Goal: Information Seeking & Learning: Learn about a topic

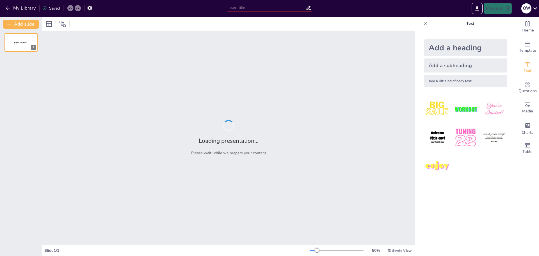
type input "I Am Running Late: A Hilarious Dive into Present Progressive!"
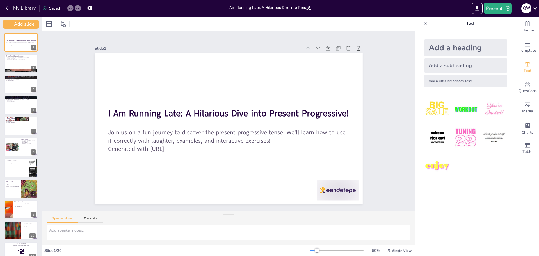
checkbox input "true"
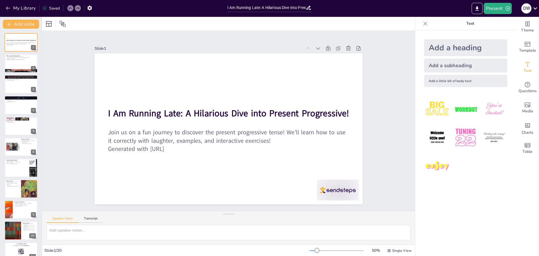
checkbox input "true"
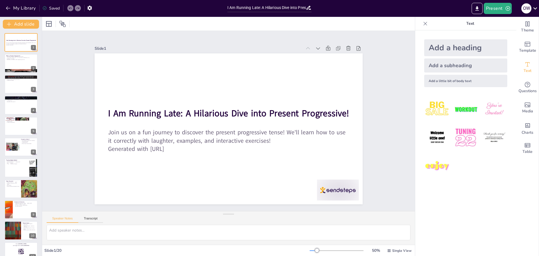
checkbox input "true"
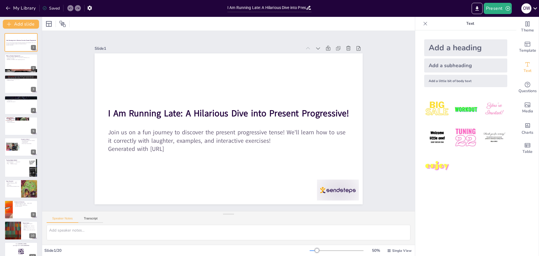
checkbox input "true"
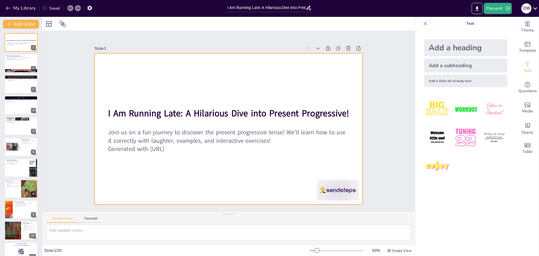
checkbox input "true"
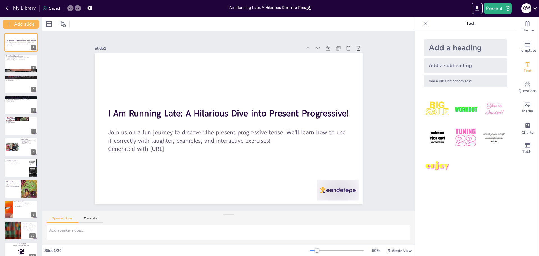
checkbox input "true"
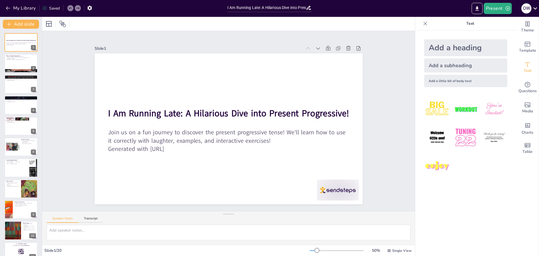
checkbox input "true"
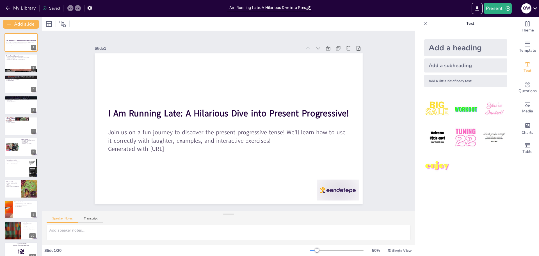
checkbox input "true"
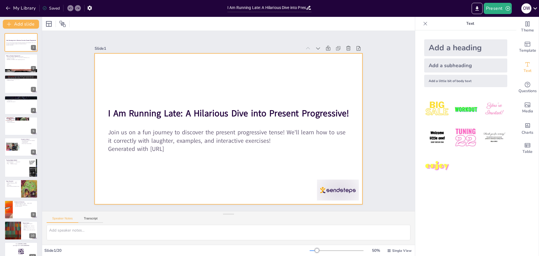
checkbox input "true"
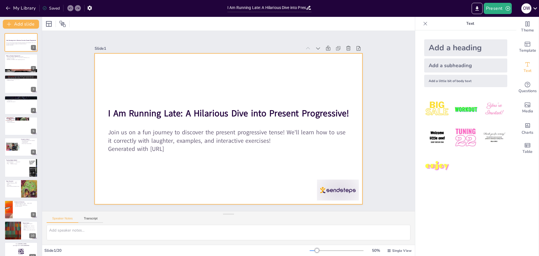
checkbox input "true"
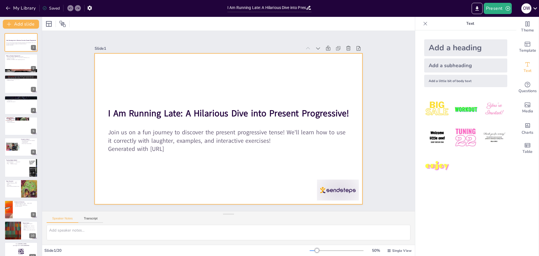
checkbox input "true"
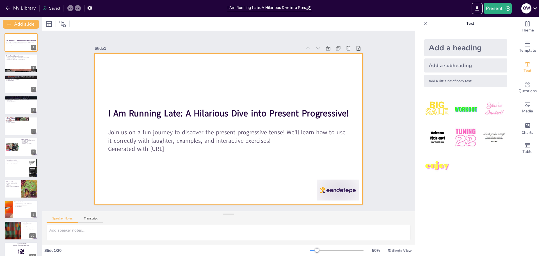
checkbox input "true"
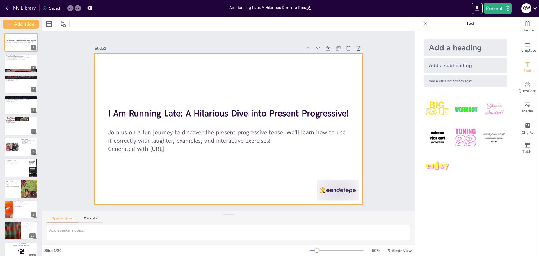
checkbox input "true"
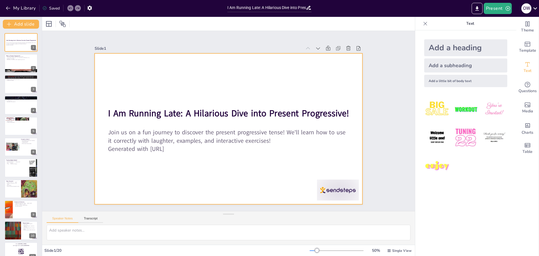
checkbox input "true"
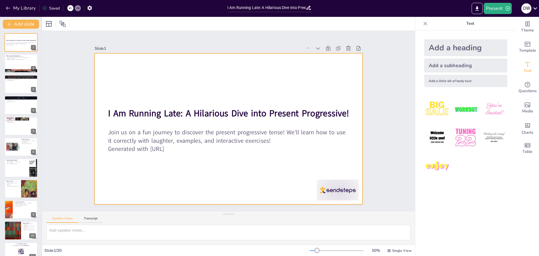
checkbox input "true"
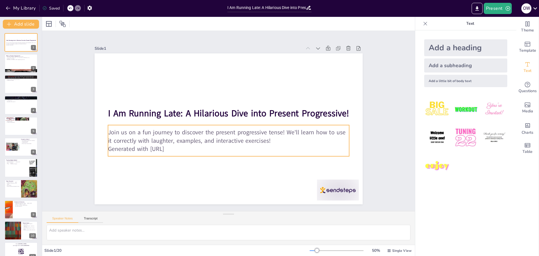
checkbox input "true"
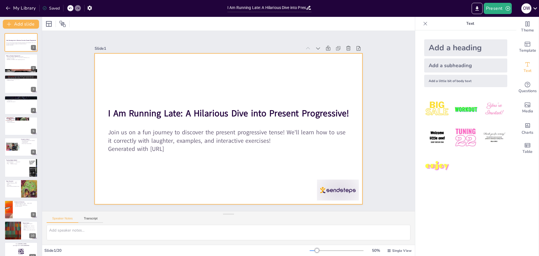
checkbox input "true"
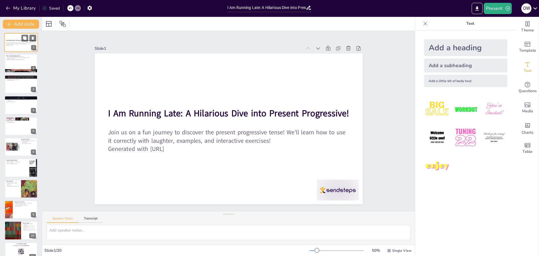
checkbox input "true"
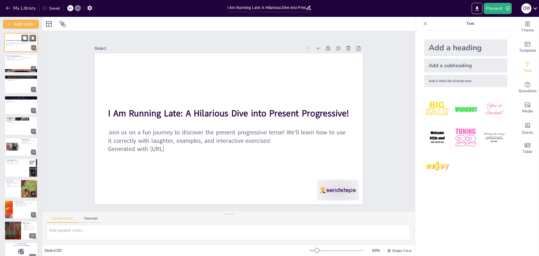
checkbox input "true"
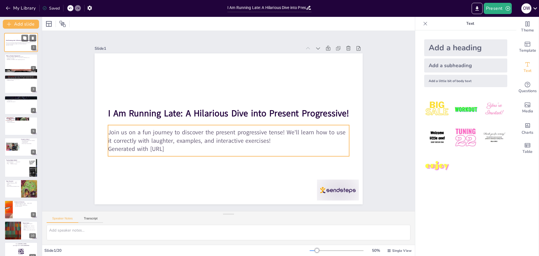
checkbox input "true"
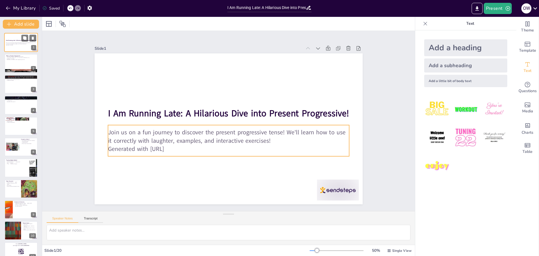
checkbox input "true"
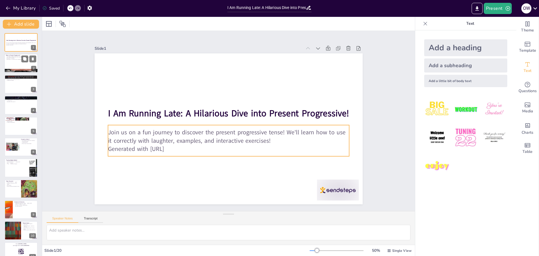
checkbox input "true"
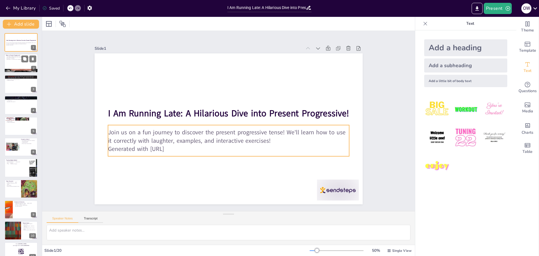
checkbox input "true"
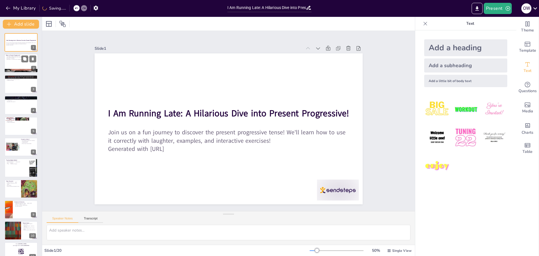
checkbox input "true"
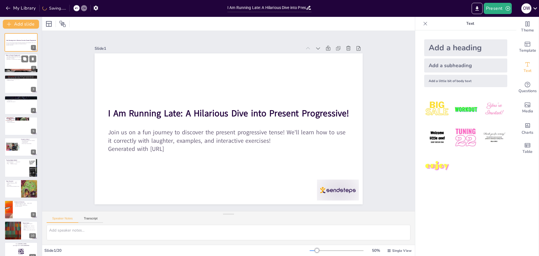
click at [17, 59] on p "Remember, it’s all about what’s happening right now!" at bounding box center [21, 59] width 30 height 1
checkbox input "true"
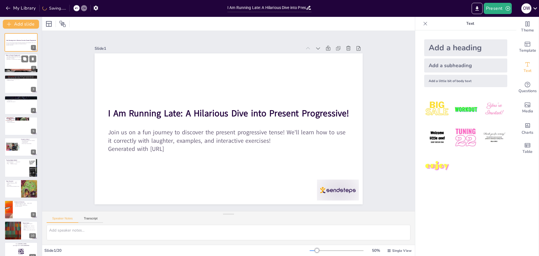
checkbox input "true"
type textarea "The present progressive tense is essential for expressing actions that are occu…"
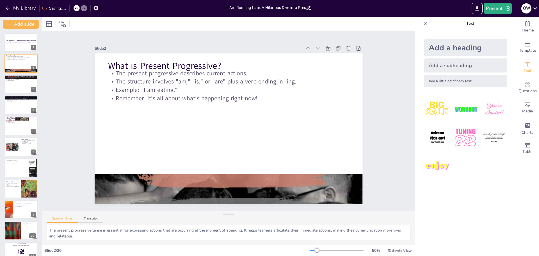
checkbox input "true"
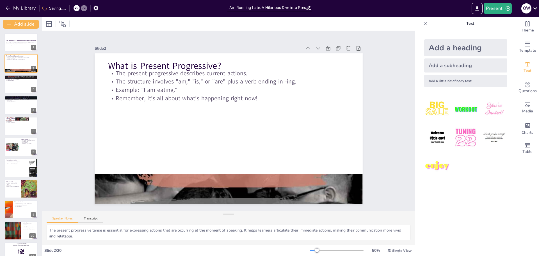
checkbox input "true"
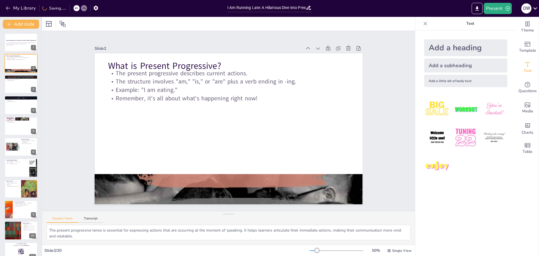
checkbox input "true"
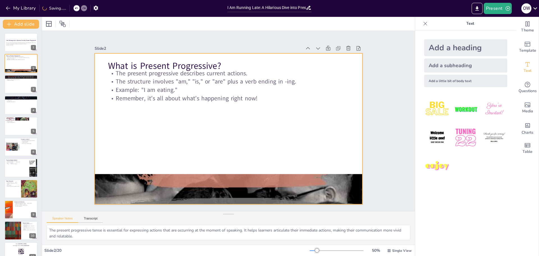
checkbox input "true"
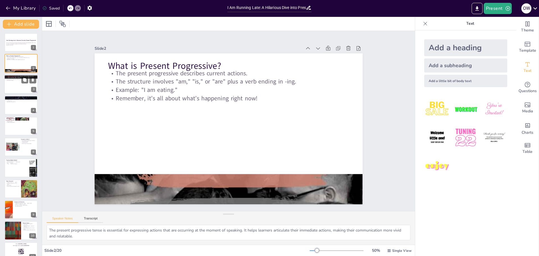
checkbox input "true"
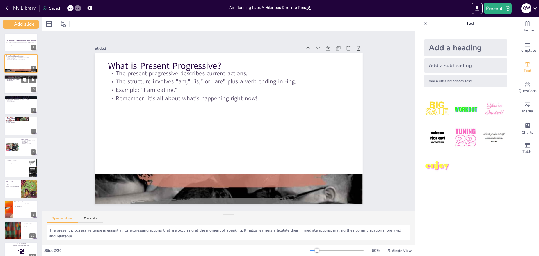
checkbox input "true"
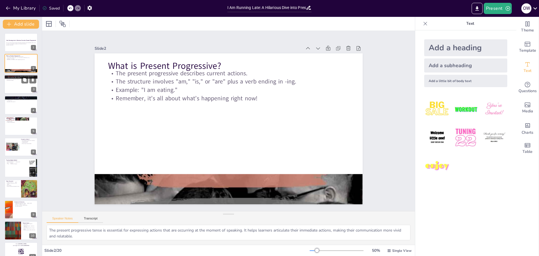
checkbox input "true"
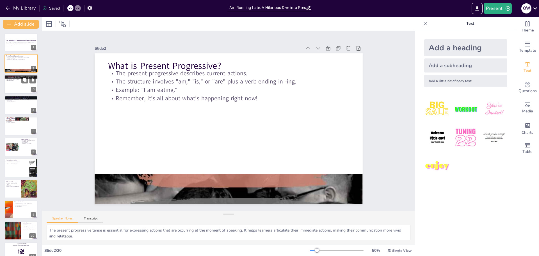
checkbox input "true"
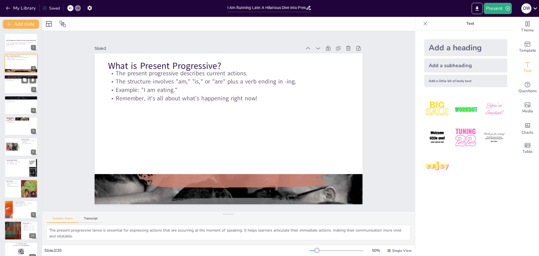
click at [18, 80] on p "Versatile and useful!" at bounding box center [21, 80] width 30 height 1
checkbox input "true"
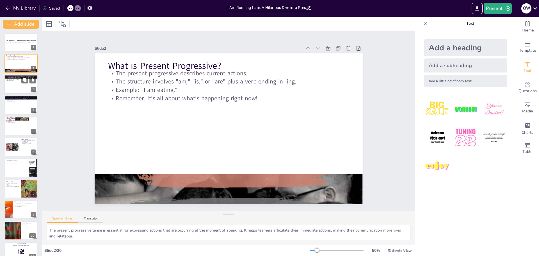
checkbox input "true"
type textarea "Understanding the use of present progressive for ongoing actions allows learner…"
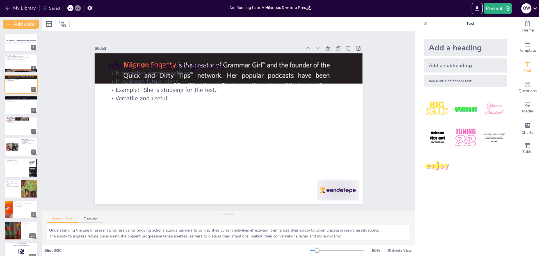
checkbox input "true"
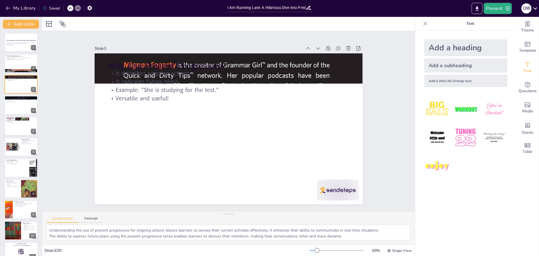
checkbox input "true"
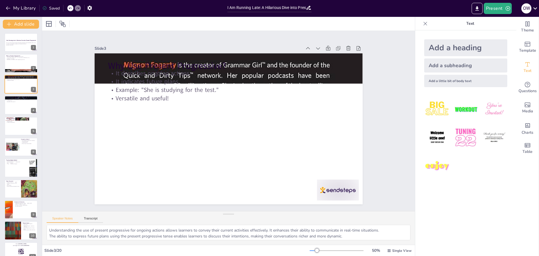
checkbox input "true"
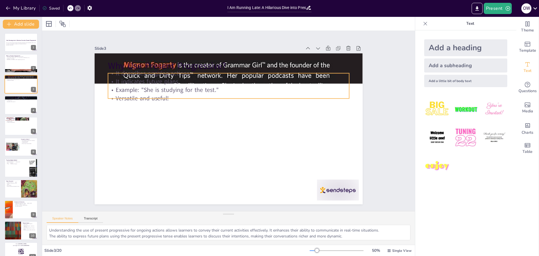
checkbox input "true"
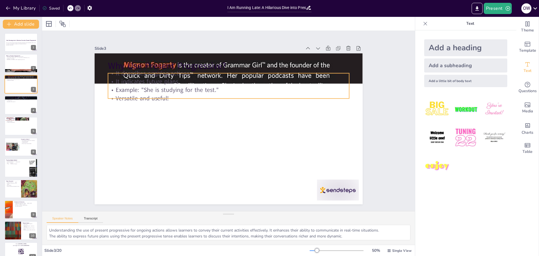
checkbox input "true"
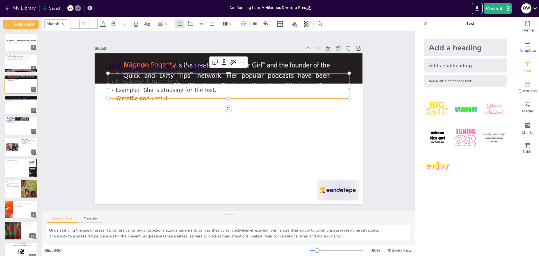
checkbox input "true"
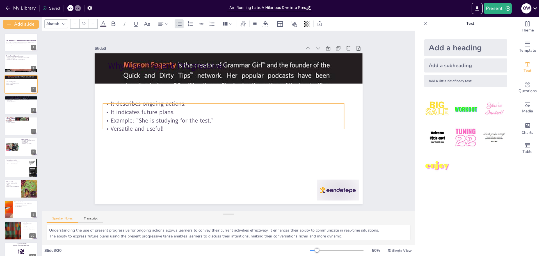
drag, startPoint x: 113, startPoint y: 71, endPoint x: 104, endPoint y: 114, distance: 44.4
click at [105, 114] on p "It describes ongoing actions." at bounding box center [225, 103] width 241 height 34
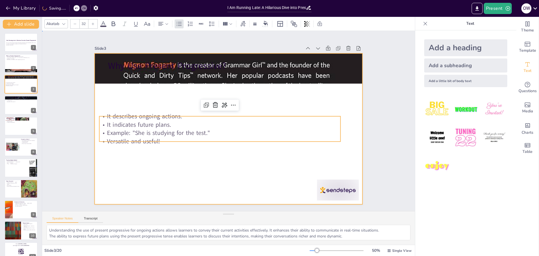
click at [156, 93] on div at bounding box center [221, 118] width 226 height 301
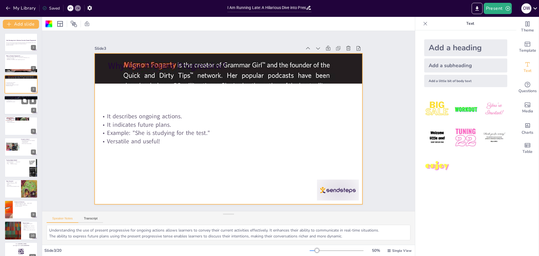
click at [27, 106] on div at bounding box center [21, 104] width 34 height 19
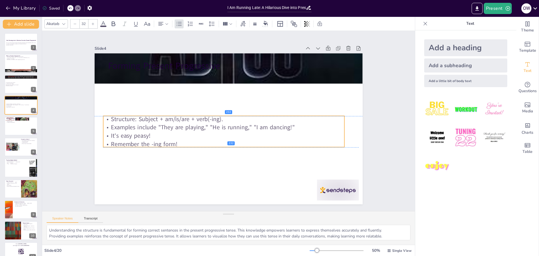
drag, startPoint x: 146, startPoint y: 86, endPoint x: 141, endPoint y: 129, distance: 43.5
click at [141, 129] on div "Structure: Subject + am/is/are + verb(-ing). Examples include "They are playing…" at bounding box center [221, 130] width 243 height 83
click at [26, 132] on div at bounding box center [21, 125] width 34 height 19
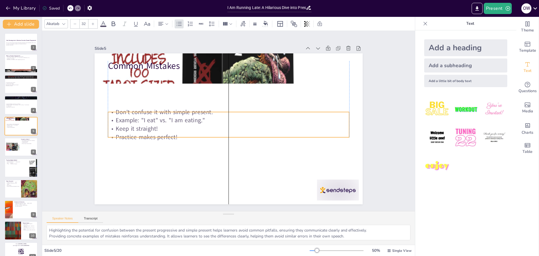
drag, startPoint x: 136, startPoint y: 86, endPoint x: 133, endPoint y: 138, distance: 51.7
click at [133, 138] on p "Keep it straight!" at bounding box center [227, 128] width 241 height 33
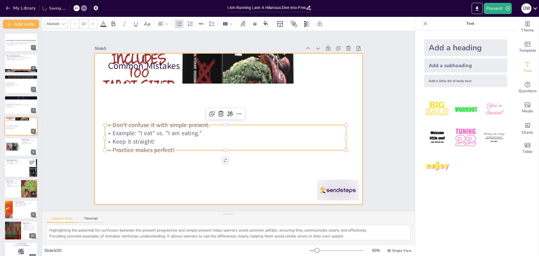
click at [110, 97] on div at bounding box center [229, 128] width 268 height 151
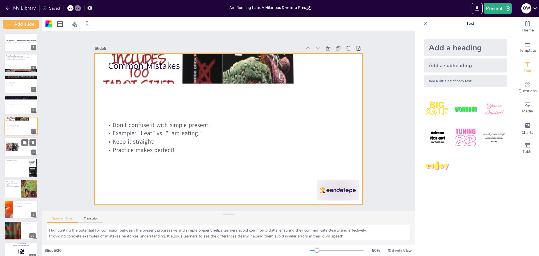
click at [19, 148] on div at bounding box center [21, 146] width 34 height 19
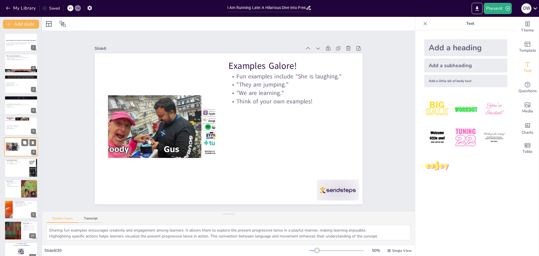
scroll to position [5, 0]
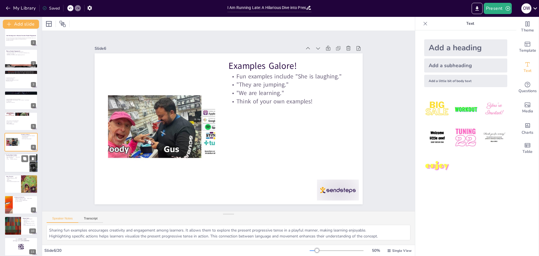
click at [20, 166] on div at bounding box center [21, 163] width 34 height 19
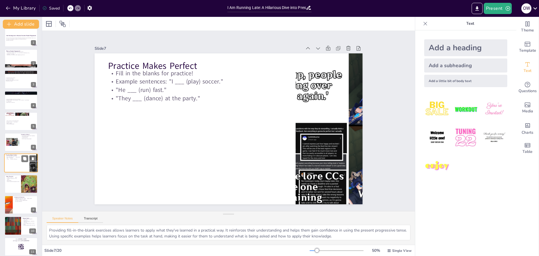
scroll to position [26, 0]
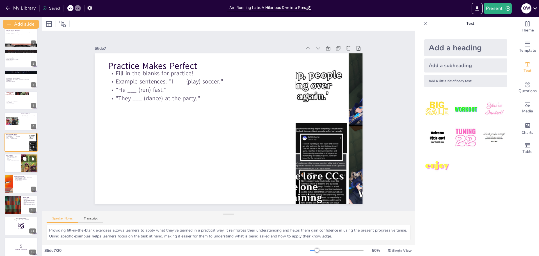
click at [18, 165] on div at bounding box center [21, 163] width 34 height 19
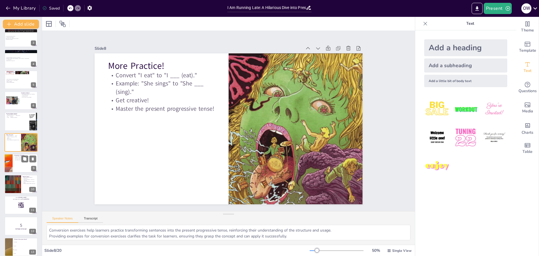
click at [16, 170] on div at bounding box center [21, 163] width 34 height 19
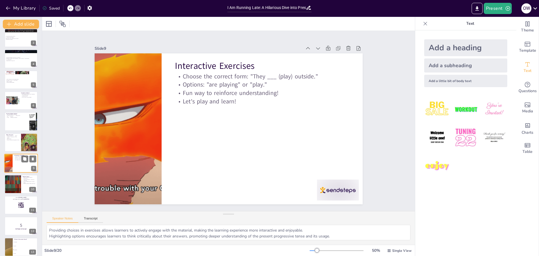
scroll to position [67, 0]
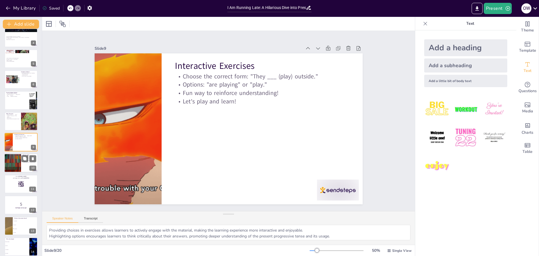
click at [26, 163] on div at bounding box center [21, 163] width 34 height 19
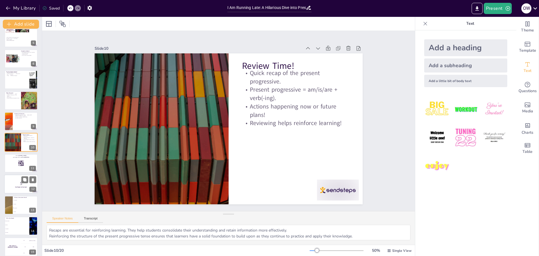
click at [19, 186] on strong "Get Ready for the Quiz!" at bounding box center [21, 186] width 12 height 1
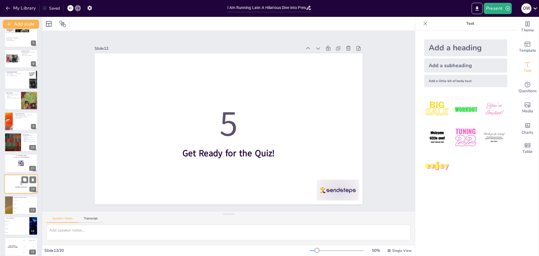
scroll to position [130, 0]
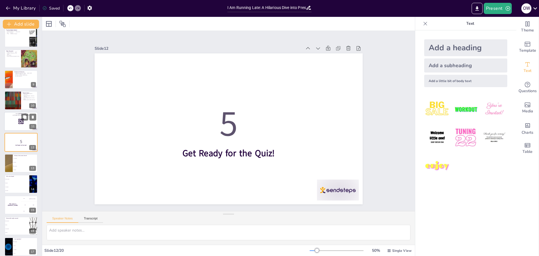
click at [26, 124] on div at bounding box center [21, 121] width 34 height 19
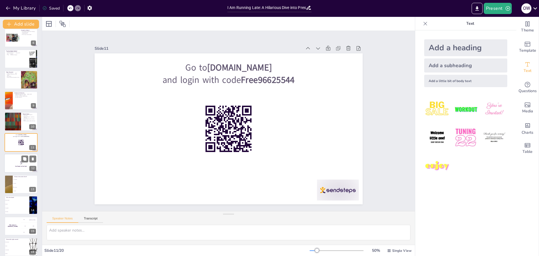
click at [20, 166] on strong "Get Ready for the Quiz!" at bounding box center [21, 166] width 12 height 1
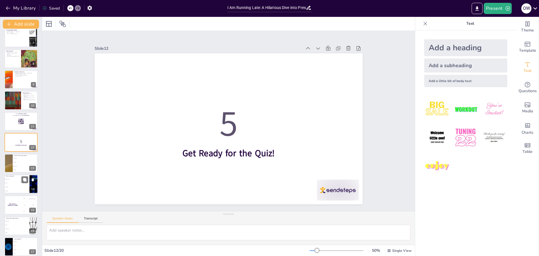
click at [24, 184] on li "B) watch" at bounding box center [16, 183] width 25 height 4
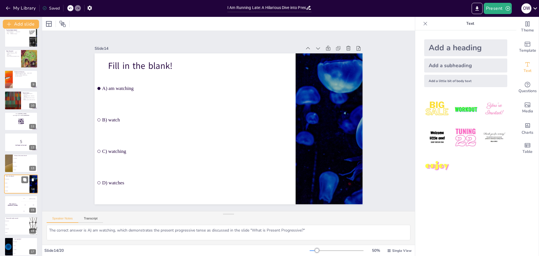
scroll to position [172, 0]
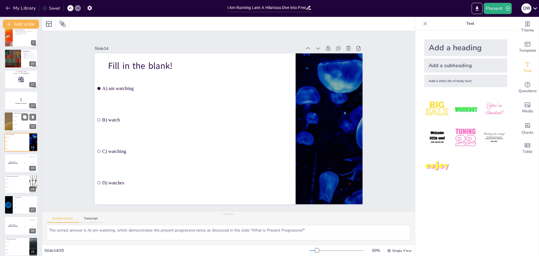
click at [23, 128] on span "D) dance" at bounding box center [25, 128] width 24 height 1
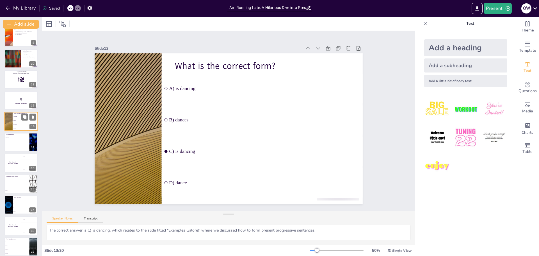
scroll to position [151, 0]
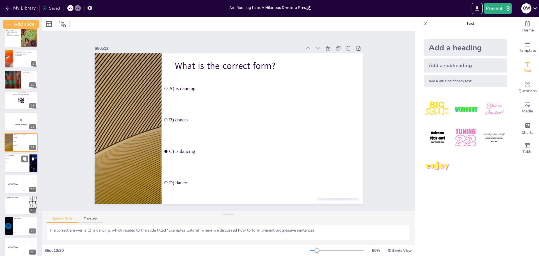
click at [22, 164] on li "C) watching" at bounding box center [16, 166] width 25 height 4
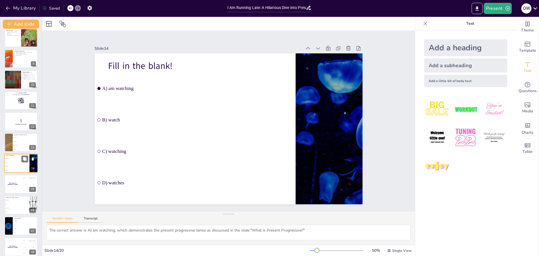
scroll to position [172, 0]
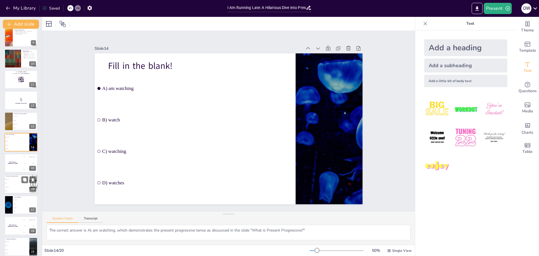
click at [21, 188] on li "C) are playing" at bounding box center [16, 187] width 25 height 4
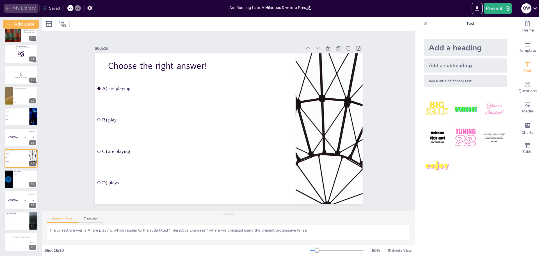
click at [9, 10] on icon "button" at bounding box center [8, 8] width 6 height 6
